Goal: Connect with others: Connect with others

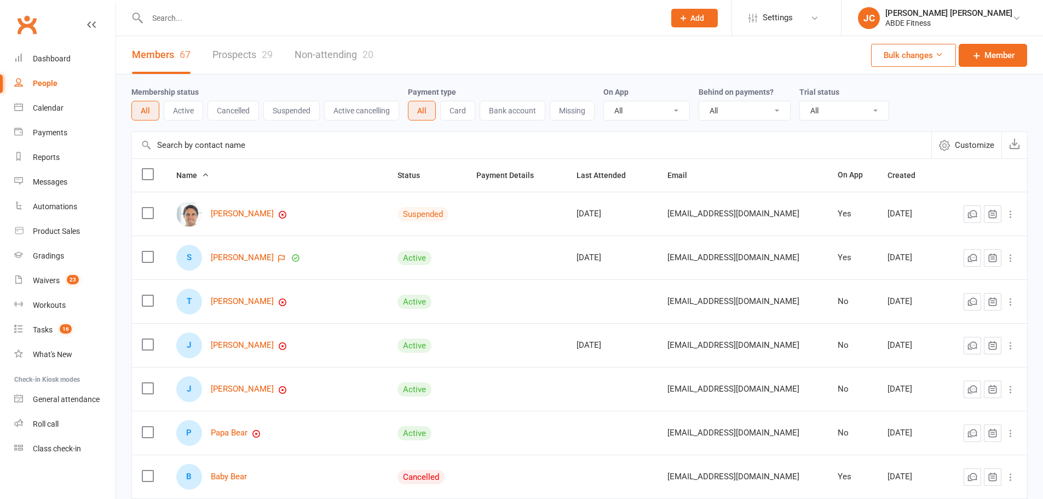
click at [203, 146] on input "text" at bounding box center [532, 145] width 800 height 26
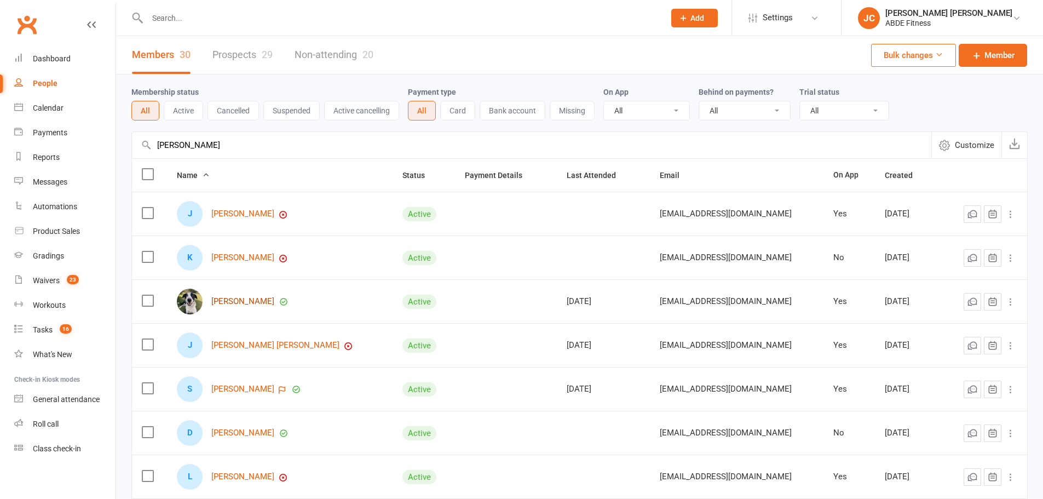
type input "[PERSON_NAME]"
click at [231, 299] on link "[PERSON_NAME]" at bounding box center [242, 301] width 63 height 9
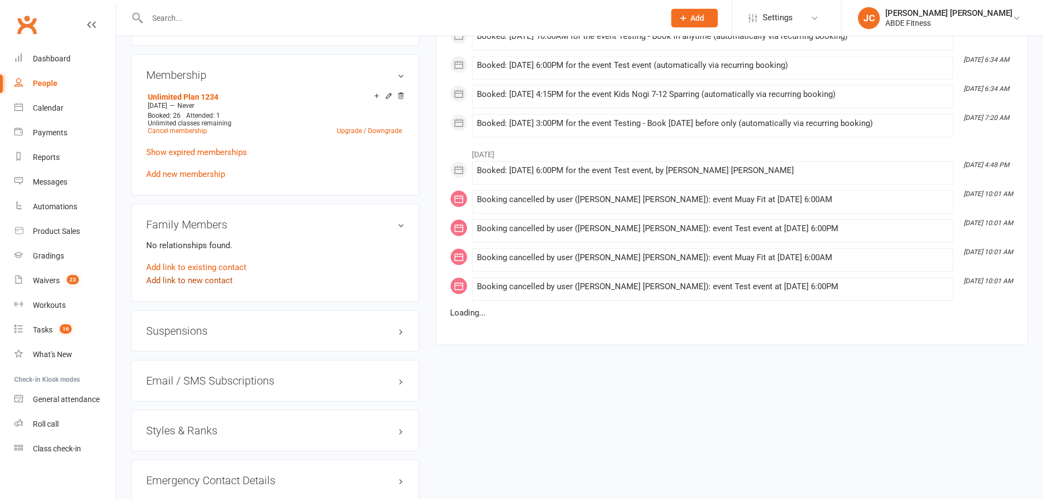
scroll to position [730, 0]
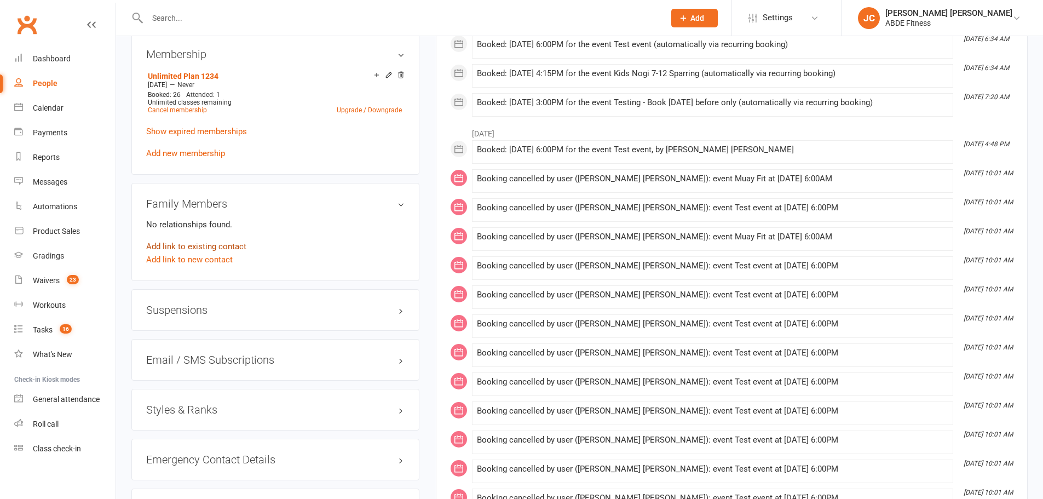
click at [227, 245] on link "Add link to existing contact" at bounding box center [196, 246] width 100 height 13
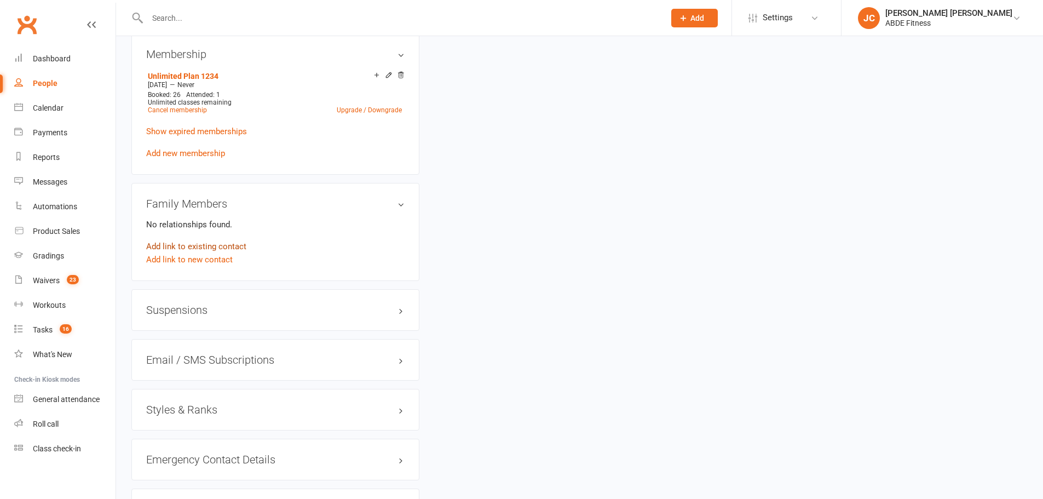
scroll to position [0, 0]
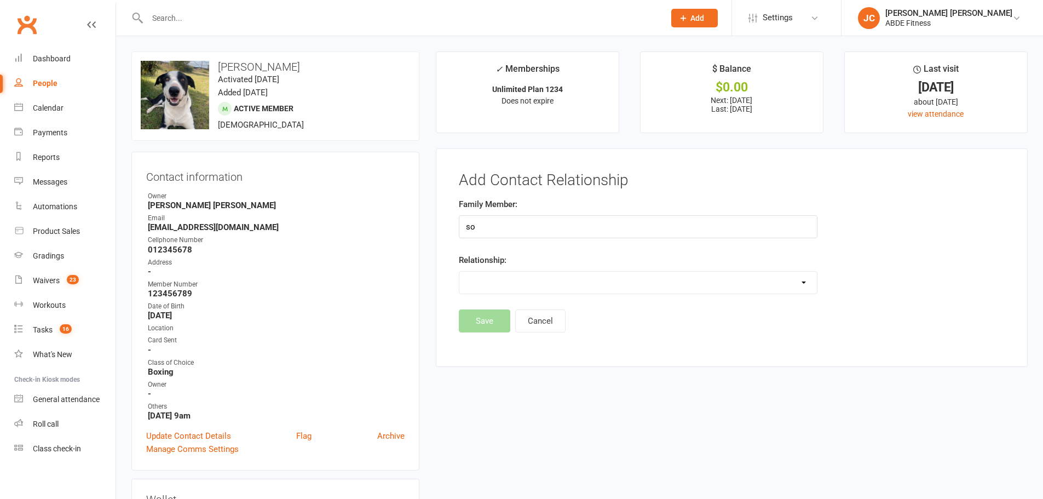
type input "s"
drag, startPoint x: 507, startPoint y: 230, endPoint x: 428, endPoint y: 225, distance: 79.0
click at [428, 225] on main "✓ Memberships Unlimited Plan 1234 Does not expire $ Balance $0.00 Next: [DATE] …" at bounding box center [732, 214] width 609 height 326
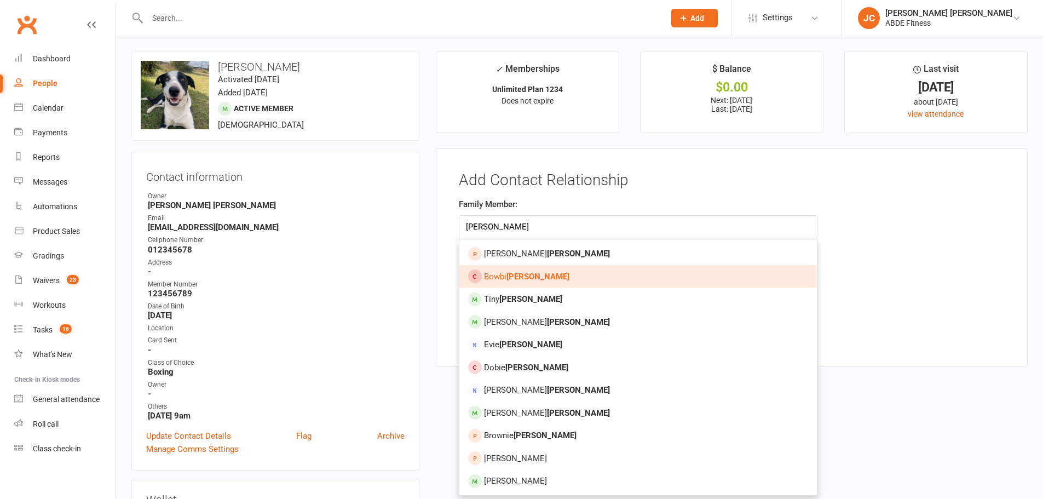
type input "[PERSON_NAME]"
click at [523, 274] on strong "[PERSON_NAME]" at bounding box center [538, 277] width 63 height 10
type input "[PERSON_NAME]"
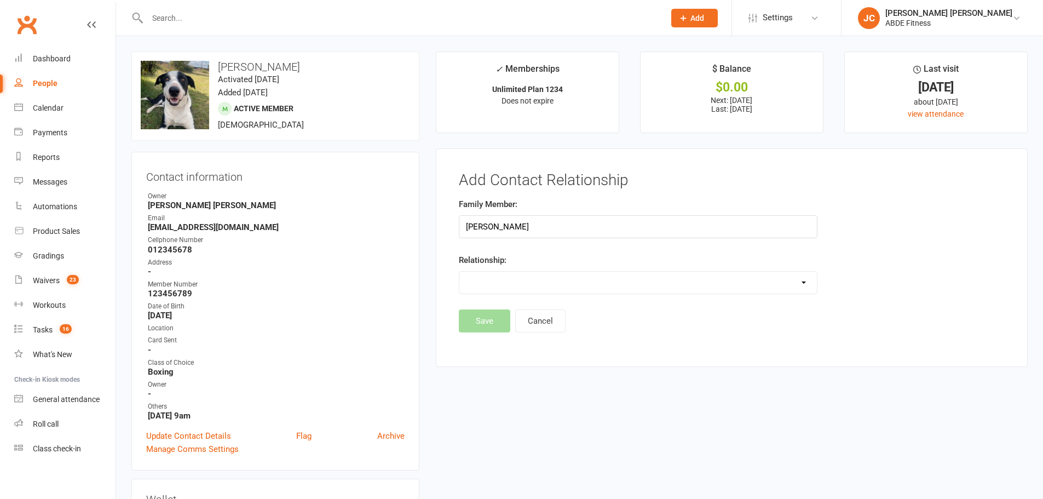
click at [514, 280] on select "Parent / Guardian Child Sibling (parent not in system) Spouse / Partner Cousin …" at bounding box center [639, 283] width 358 height 22
click at [536, 283] on select "Parent / Guardian Child Sibling (parent not in system) Spouse / Partner Cousin …" at bounding box center [639, 283] width 358 height 22
select select "1"
click at [460, 272] on select "Parent / Guardian Child Sibling (parent not in system) Spouse / Partner Cousin …" at bounding box center [639, 283] width 358 height 22
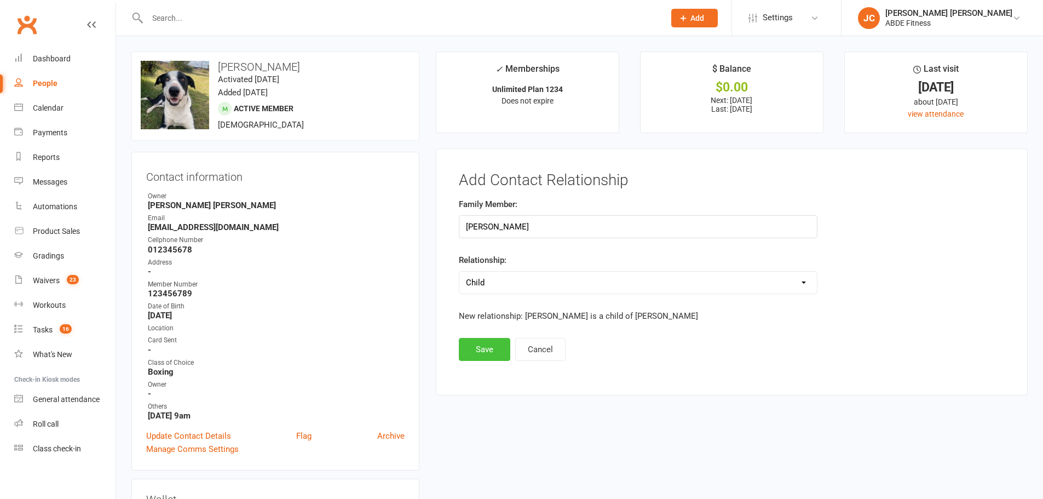
click at [483, 341] on button "Save" at bounding box center [484, 349] width 51 height 23
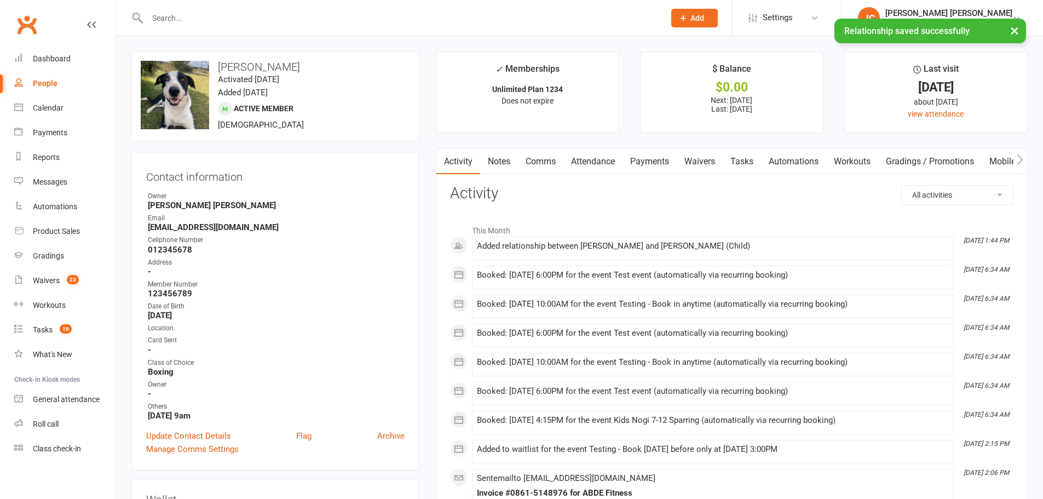
click at [315, 19] on div "× Relationship saved successfully" at bounding box center [514, 19] width 1029 height 0
click at [342, 14] on input "text" at bounding box center [400, 17] width 513 height 15
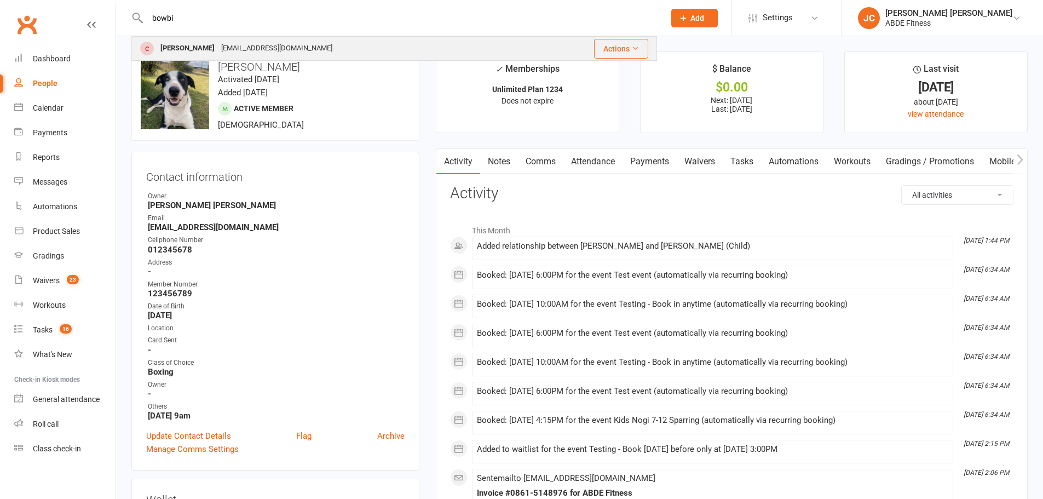
type input "bowbi"
click at [200, 49] on div "[PERSON_NAME]" at bounding box center [187, 49] width 61 height 16
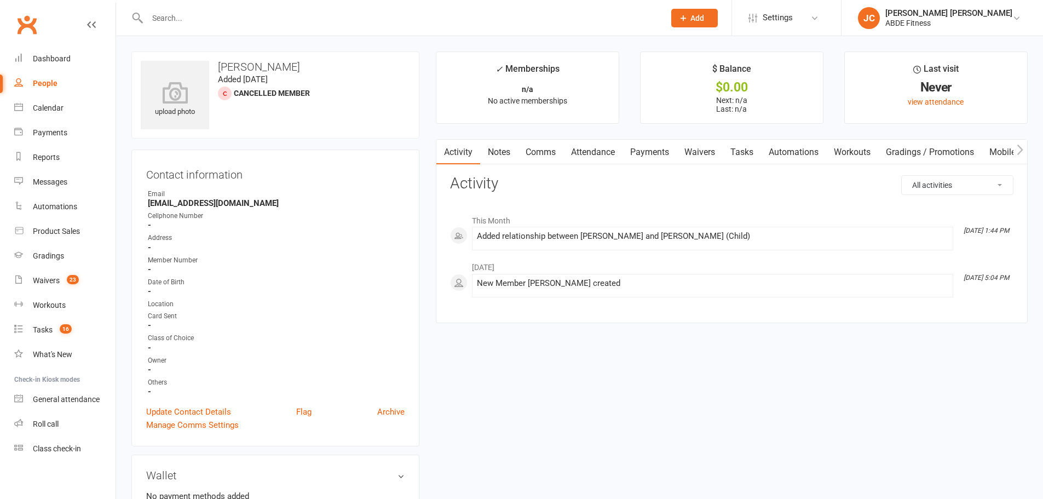
click at [999, 151] on link "Mobile App" at bounding box center [1011, 152] width 59 height 25
